Goal: Transaction & Acquisition: Purchase product/service

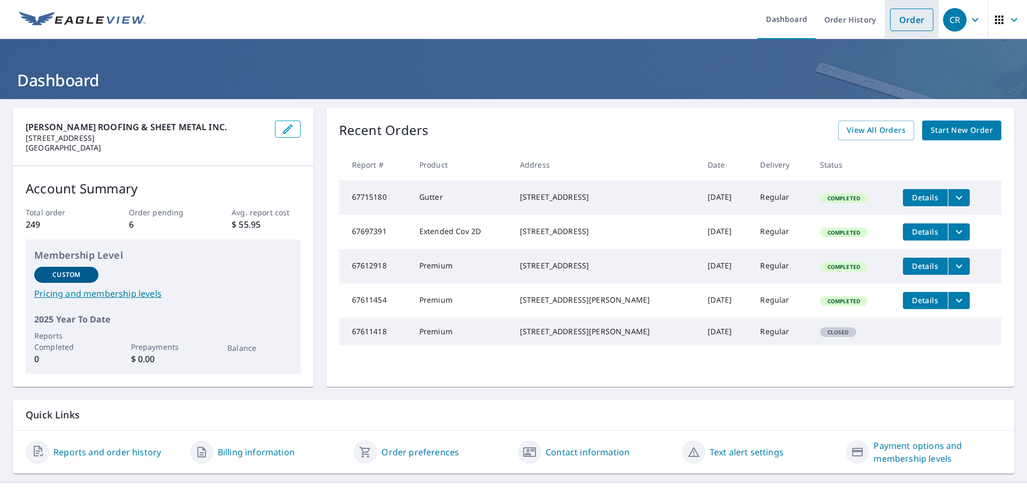
click at [909, 18] on link "Order" at bounding box center [911, 20] width 43 height 22
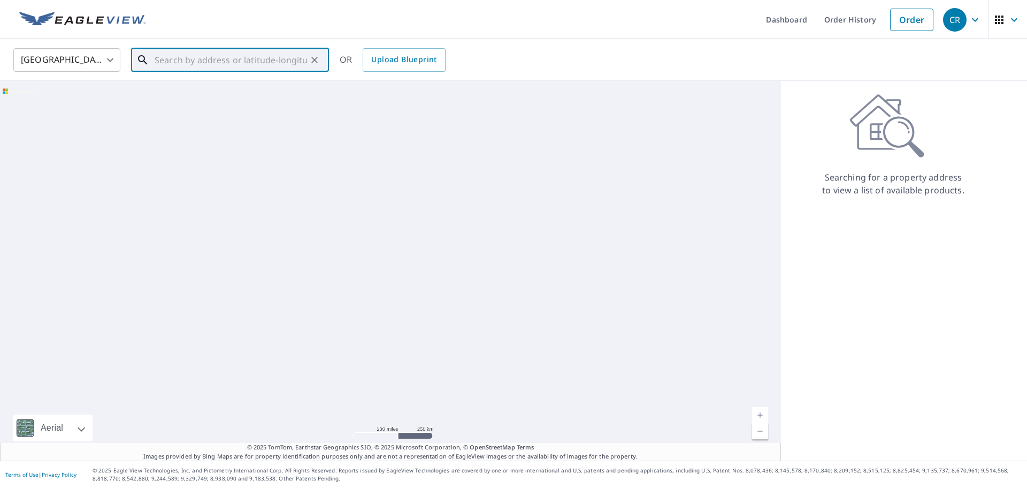
click at [174, 63] on input "text" at bounding box center [231, 60] width 153 height 30
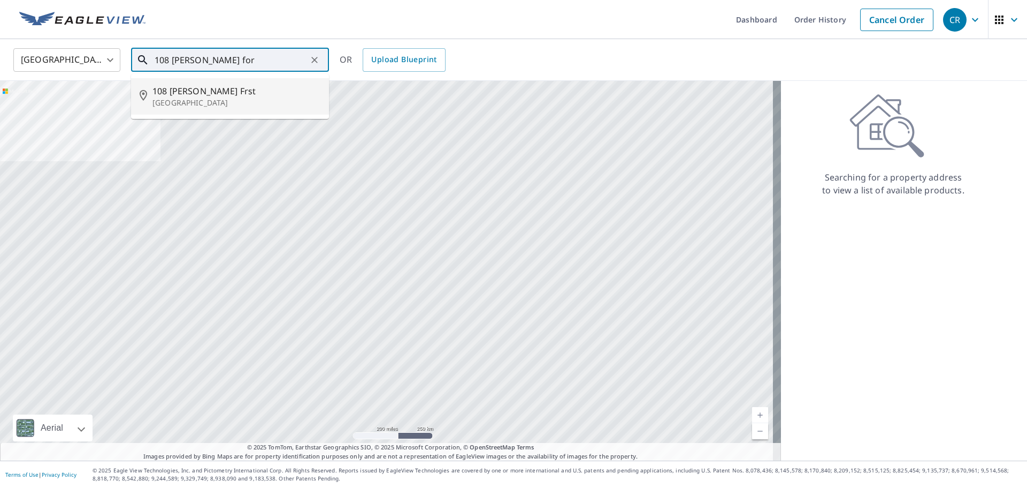
click at [189, 101] on p "[GEOGRAPHIC_DATA]" at bounding box center [237, 102] width 168 height 11
type input "[STREET_ADDRESS][PERSON_NAME]"
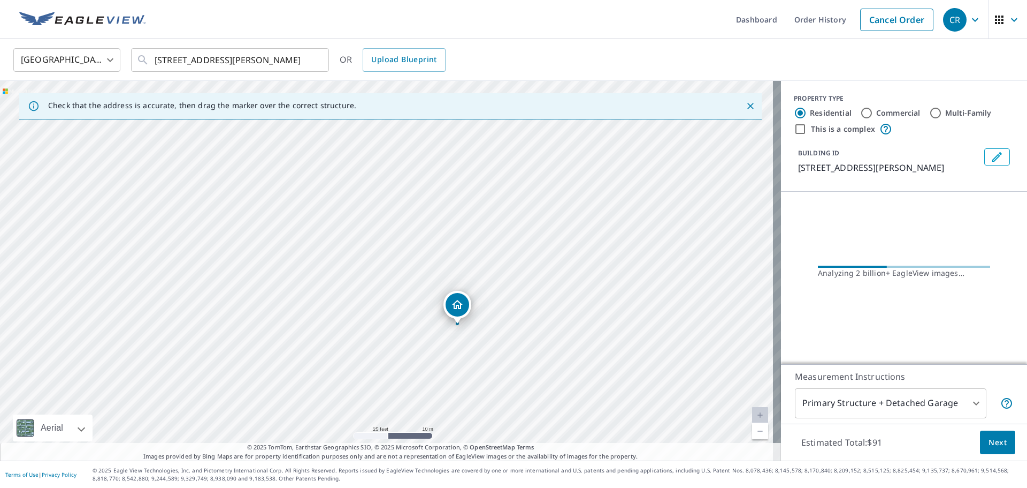
drag, startPoint x: 576, startPoint y: 298, endPoint x: 481, endPoint y: 359, distance: 113.3
click at [481, 359] on div "[STREET_ADDRESS][PERSON_NAME]" at bounding box center [390, 270] width 781 height 379
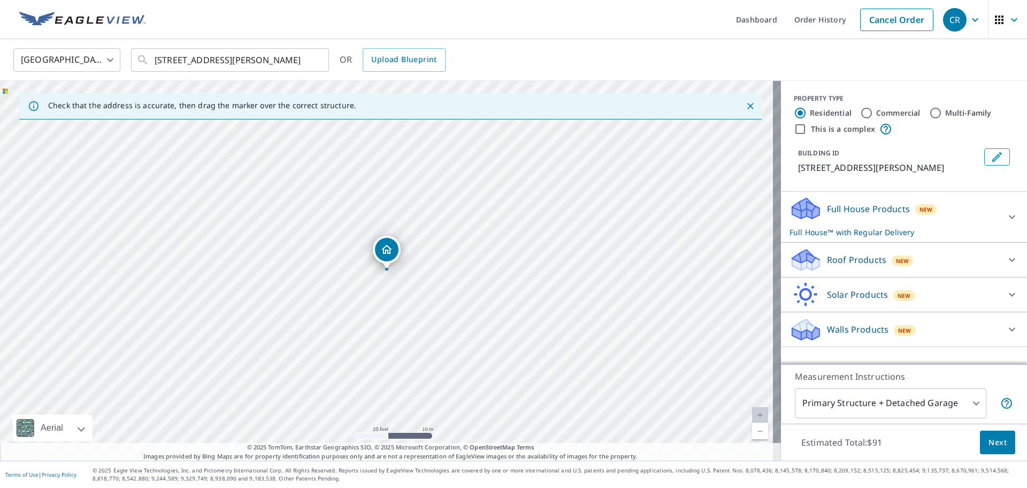
click at [930, 113] on input "Multi-Family" at bounding box center [936, 112] width 13 height 13
radio input "true"
type input "2"
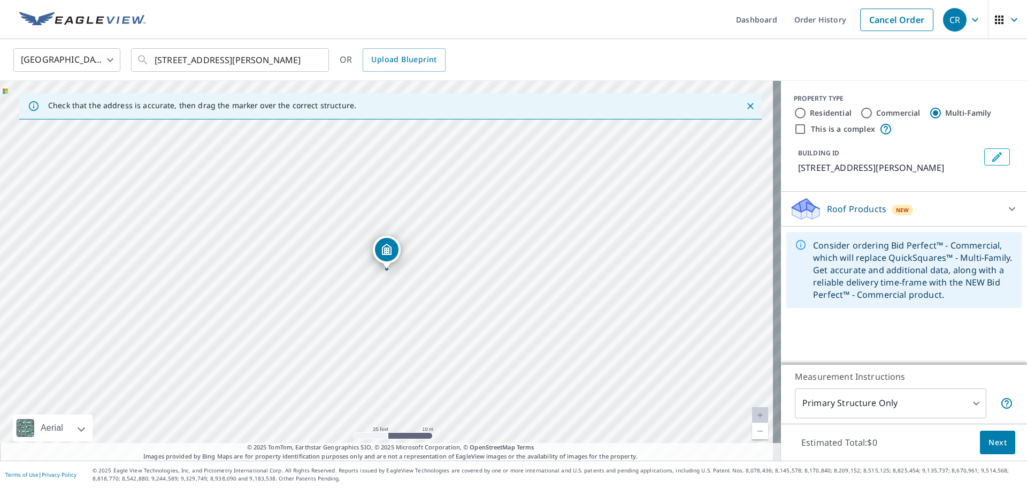
click at [794, 112] on input "Residential" at bounding box center [800, 112] width 13 height 13
radio input "true"
type input "1"
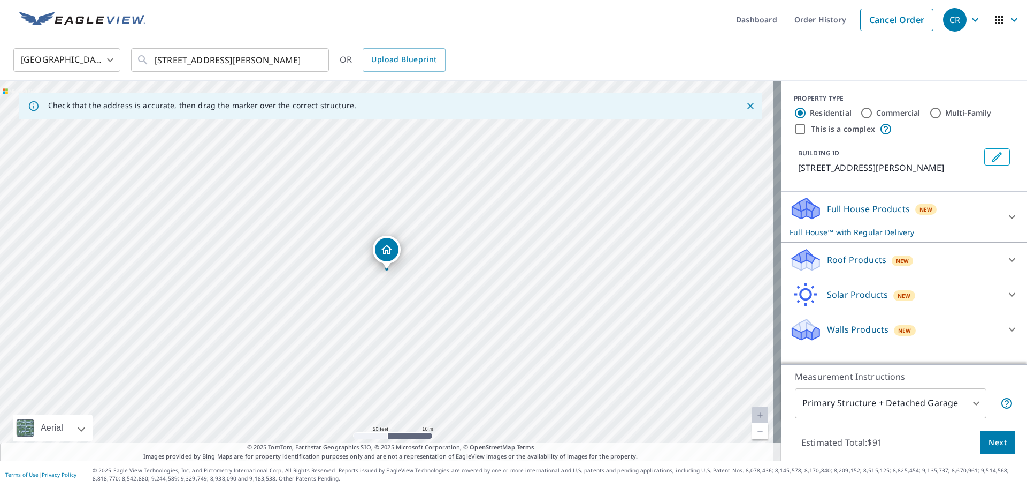
click at [1008, 263] on icon at bounding box center [1012, 259] width 13 height 13
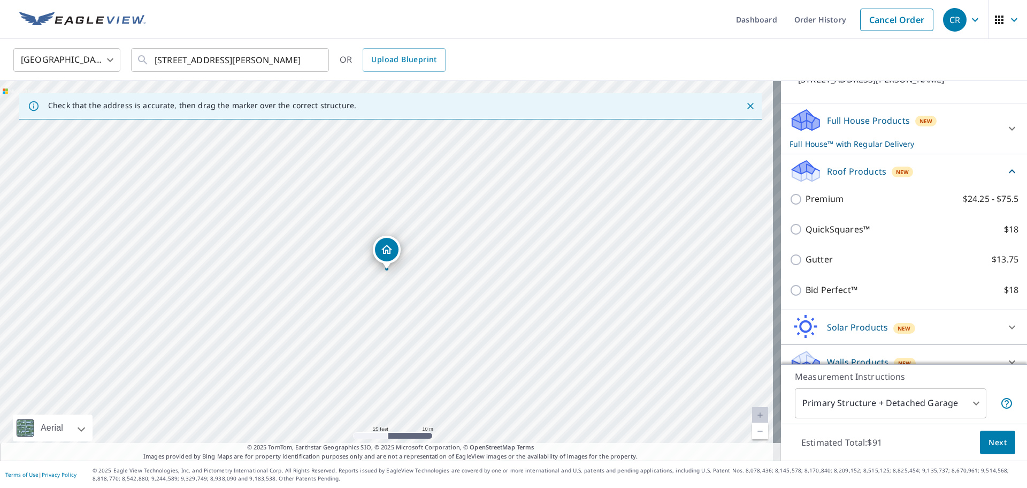
scroll to position [104, 0]
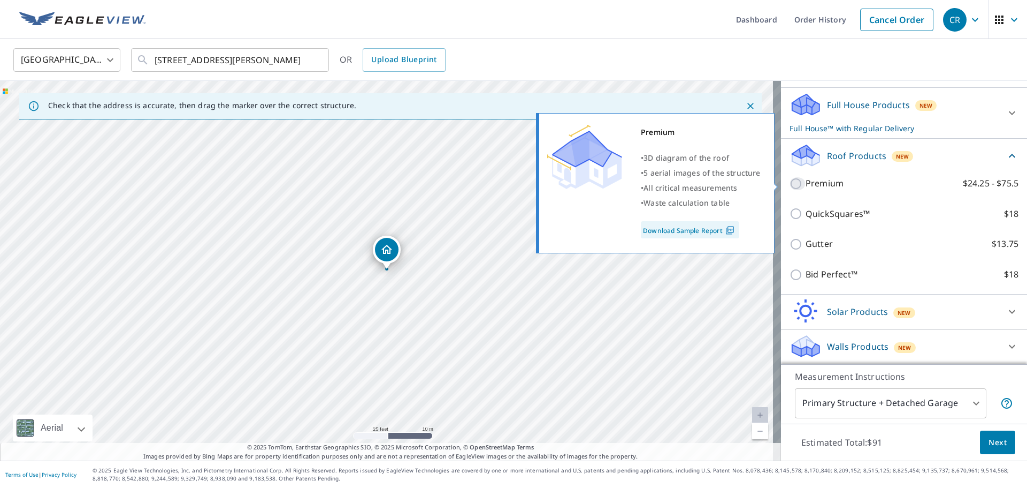
click at [790, 182] on input "Premium $24.25 - $75.5" at bounding box center [798, 183] width 16 height 13
checkbox input "true"
checkbox input "false"
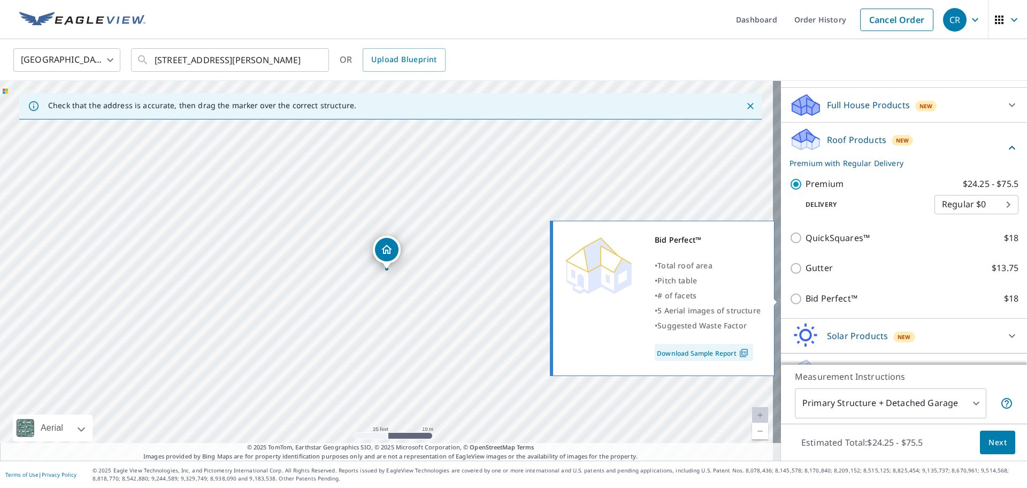
scroll to position [128, 0]
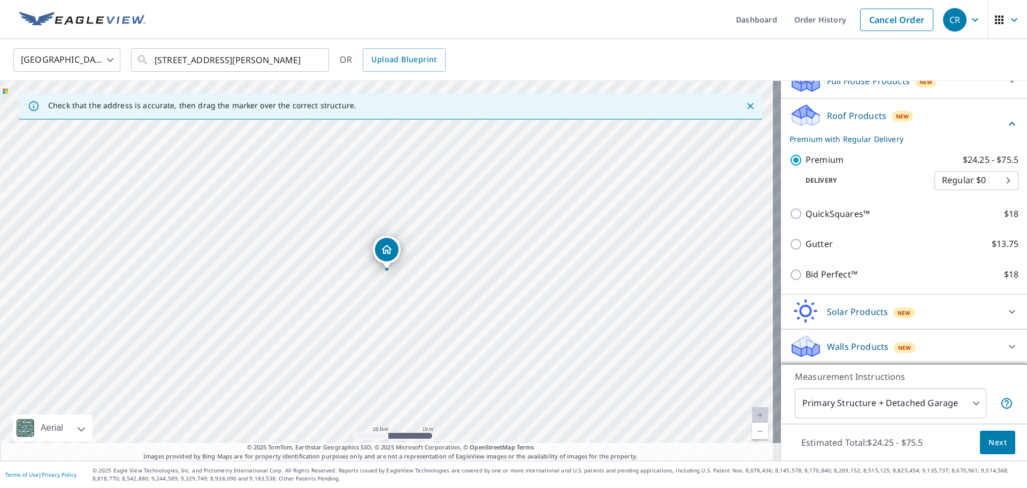
click at [991, 187] on body "CR CR Dashboard Order History Cancel Order CR [GEOGRAPHIC_DATA] [GEOGRAPHIC_DAT…" at bounding box center [513, 244] width 1027 height 488
click at [975, 199] on li "Express $26.5" at bounding box center [961, 199] width 84 height 19
type input "4"
click at [989, 441] on span "Next" at bounding box center [998, 442] width 18 height 13
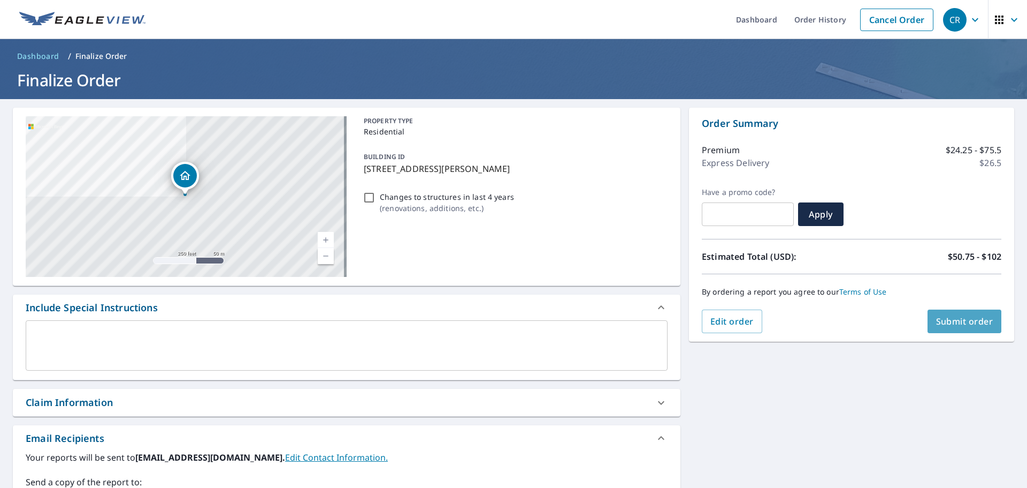
click at [958, 315] on button "Submit order" at bounding box center [965, 321] width 74 height 24
checkbox input "true"
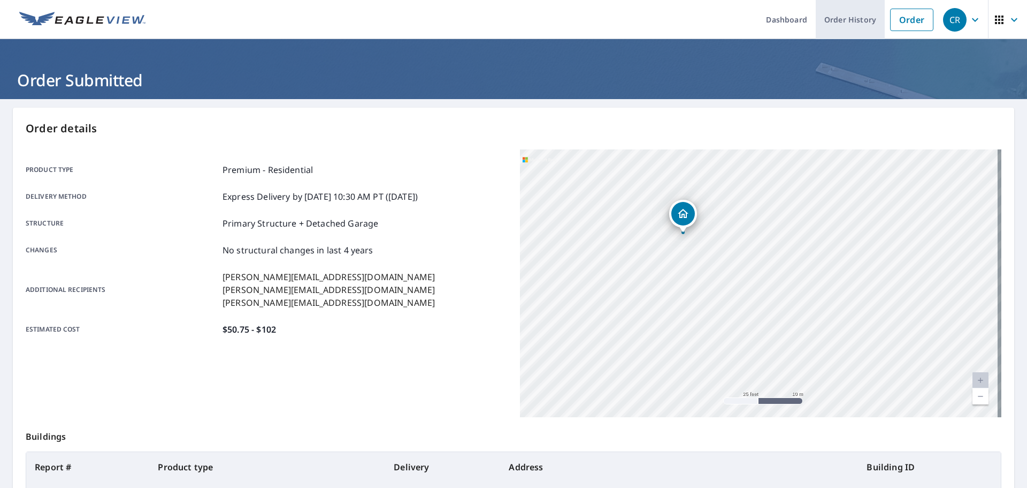
click at [846, 17] on link "Order History" at bounding box center [850, 19] width 69 height 39
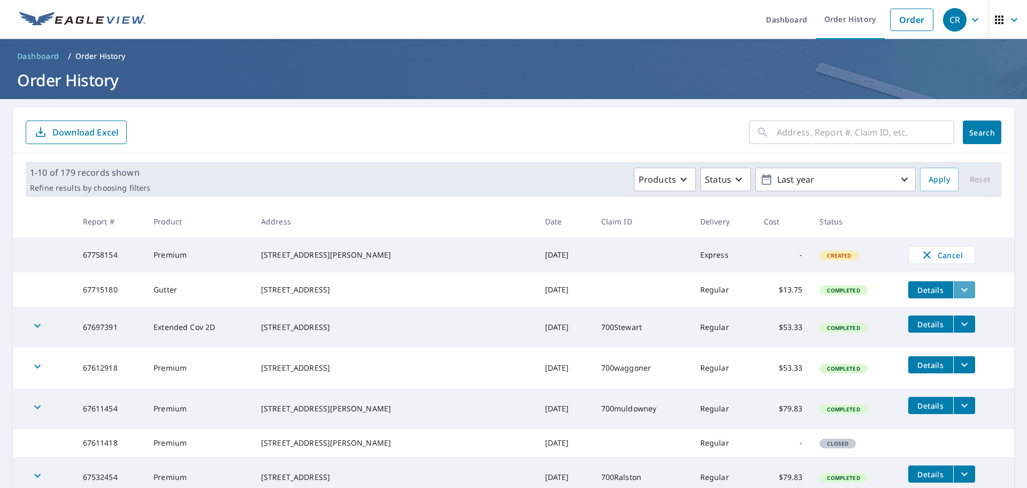
click at [958, 294] on icon "filesDropdownBtn-67715180" at bounding box center [964, 289] width 13 height 13
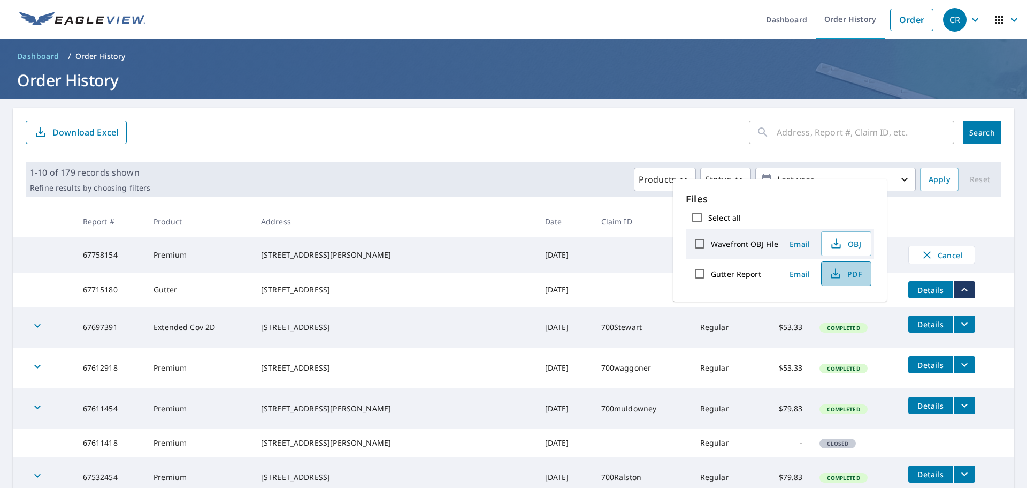
click at [845, 275] on span "PDF" at bounding box center [845, 273] width 34 height 13
